Goal: Navigation & Orientation: Find specific page/section

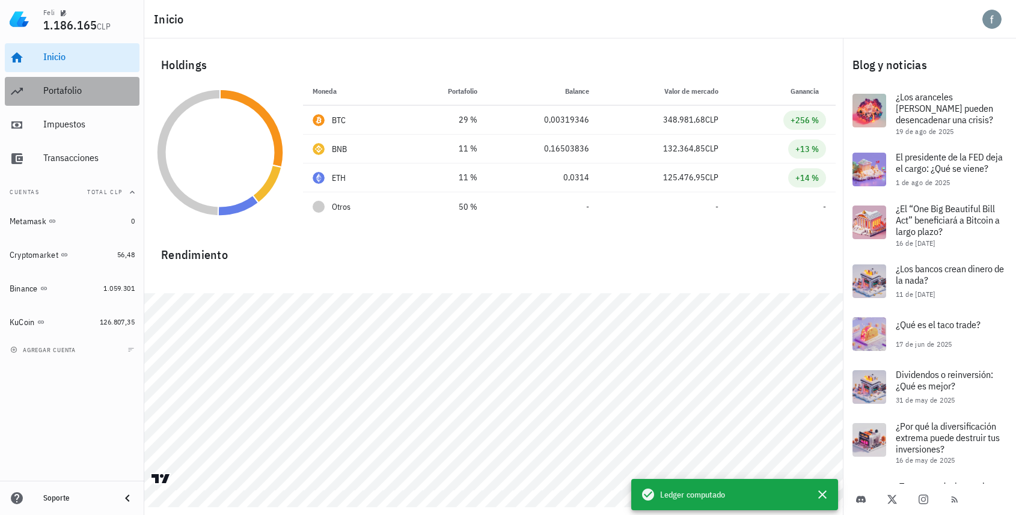
click at [84, 96] on div "Portafolio" at bounding box center [88, 90] width 91 height 11
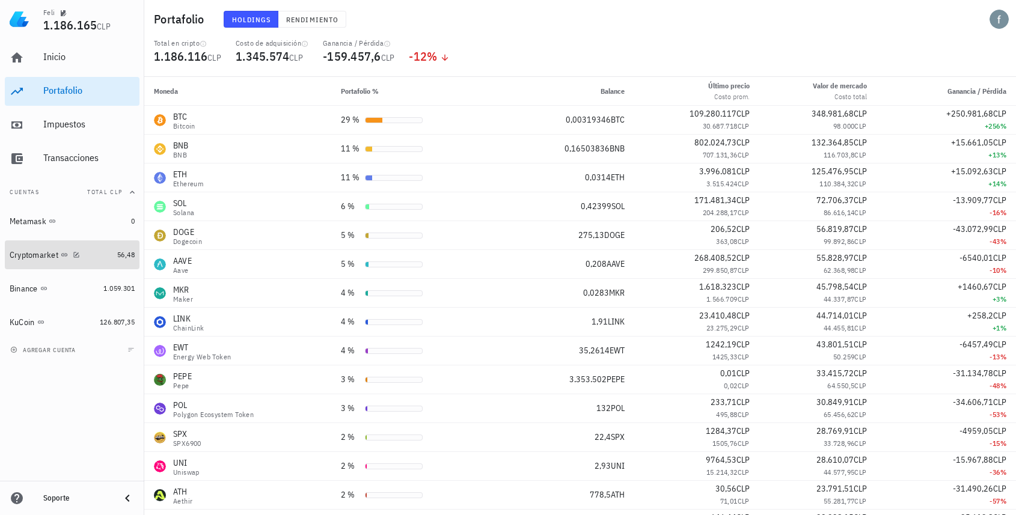
click at [47, 258] on div "Cryptomarket" at bounding box center [34, 255] width 49 height 10
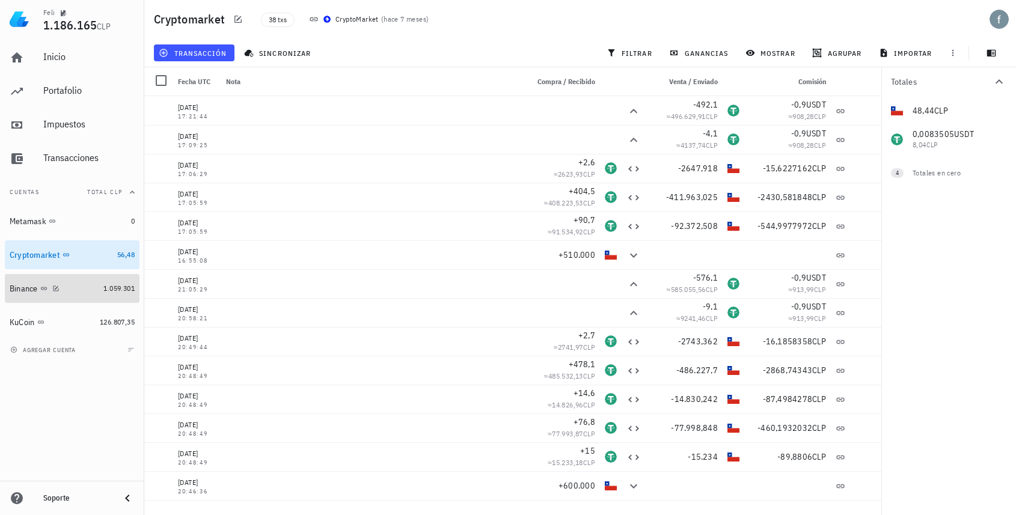
click at [76, 285] on div "Binance" at bounding box center [54, 288] width 89 height 11
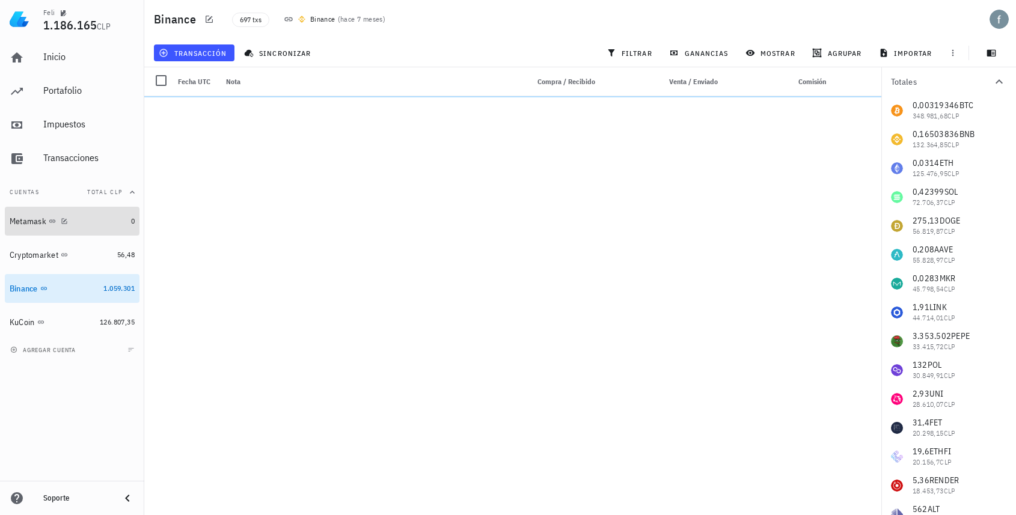
click at [70, 216] on div "Metamask" at bounding box center [68, 221] width 117 height 11
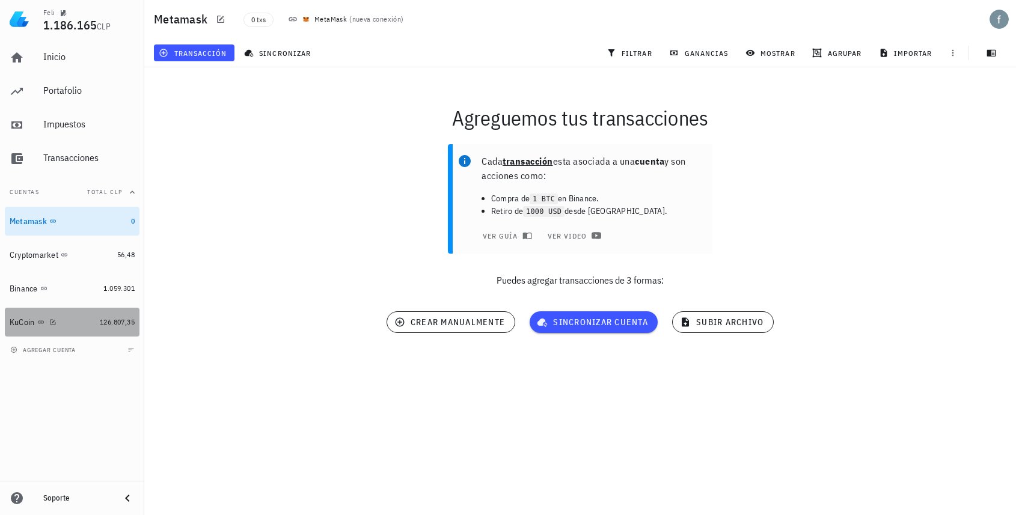
click at [72, 334] on div "KuCoin" at bounding box center [52, 322] width 85 height 26
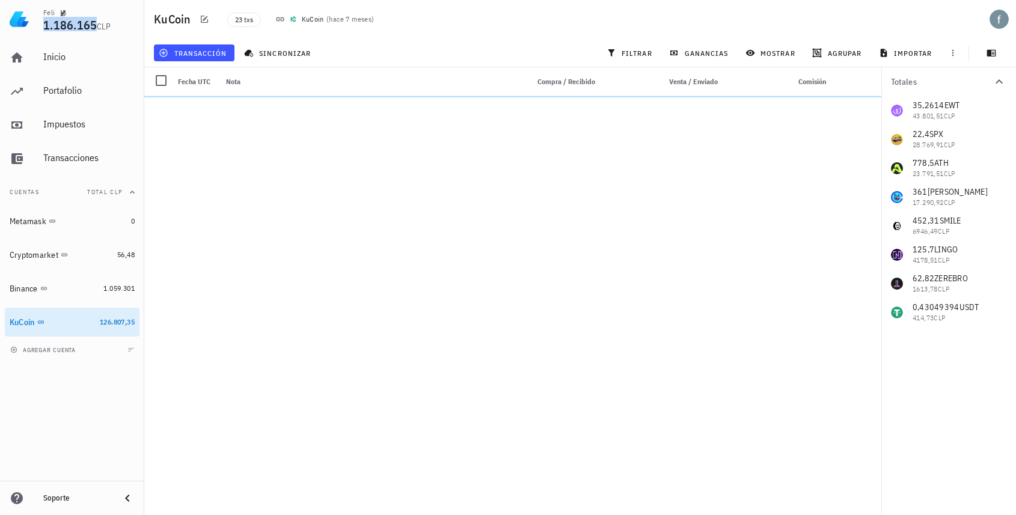
click at [82, 30] on span "1.186.165" at bounding box center [69, 25] width 53 height 16
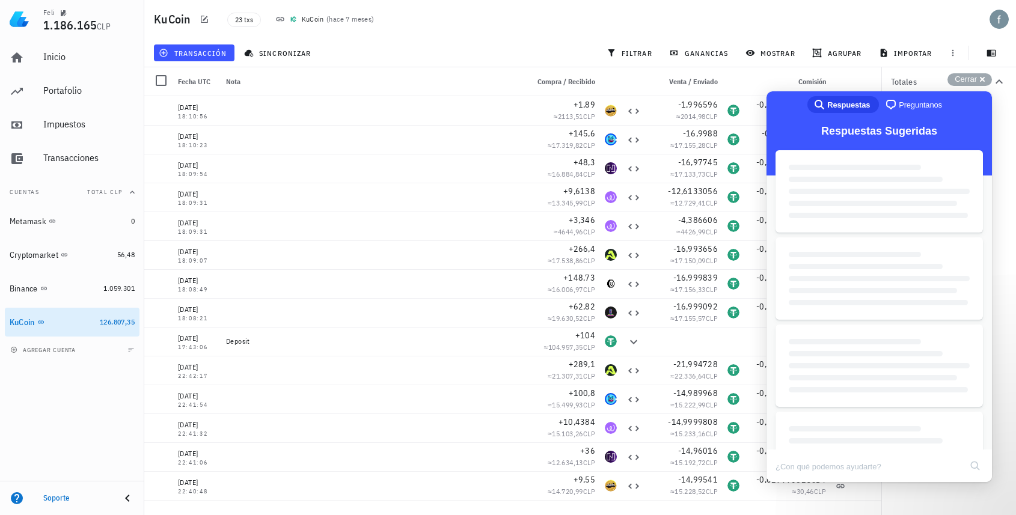
click at [178, 20] on h1 "KuCoin" at bounding box center [175, 19] width 42 height 19
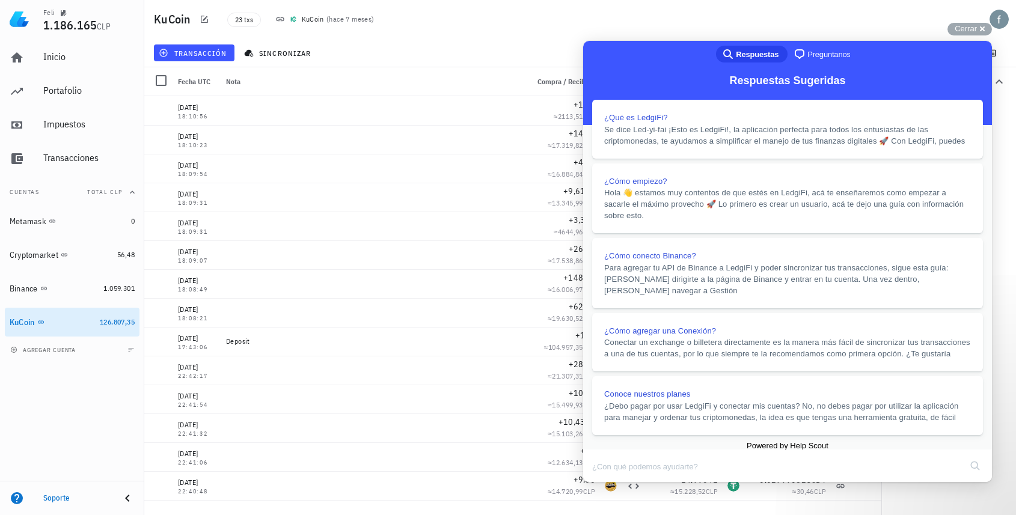
click at [605, 483] on button "Close" at bounding box center [595, 491] width 22 height 16
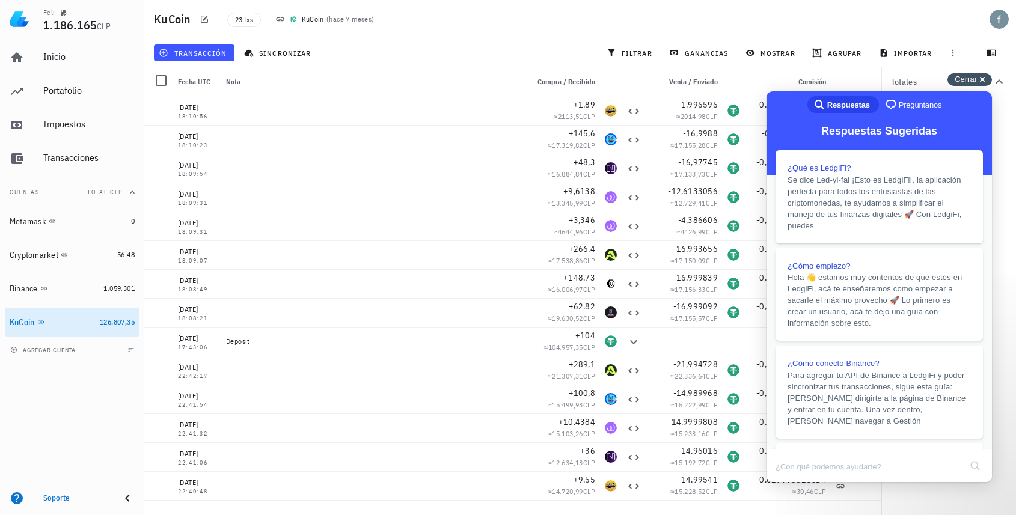
click at [978, 79] on div "Cerrar cross-small" at bounding box center [969, 79] width 44 height 13
